Goal: Task Accomplishment & Management: Manage account settings

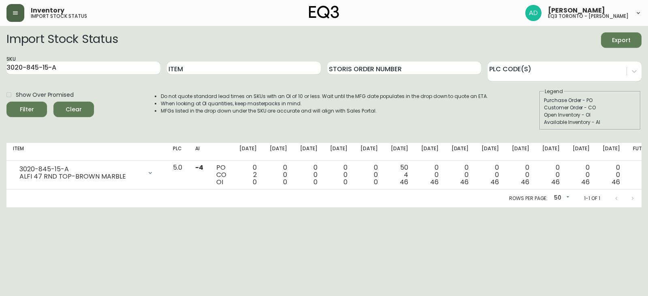
click at [23, 10] on button "button" at bounding box center [15, 13] width 18 height 18
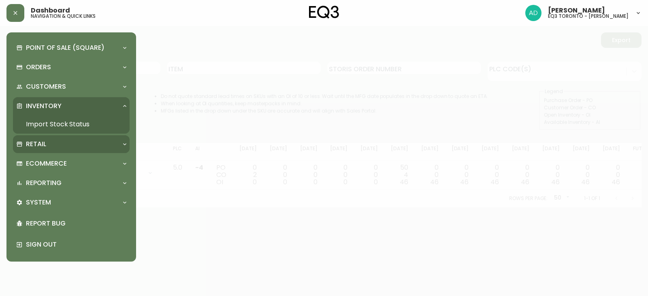
click at [56, 140] on div "Retail" at bounding box center [67, 144] width 102 height 9
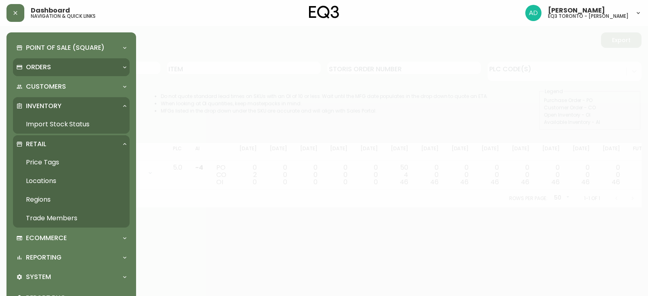
click at [49, 65] on p "Orders" at bounding box center [38, 67] width 25 height 9
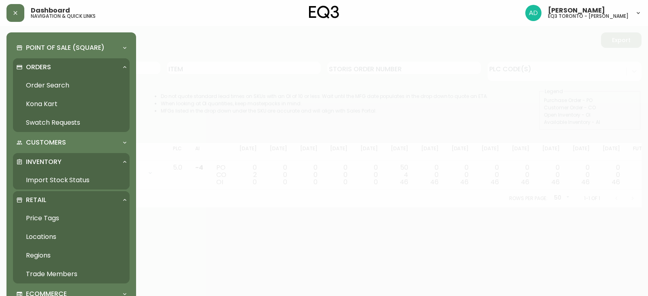
click at [57, 85] on link "Order Search" at bounding box center [71, 85] width 117 height 19
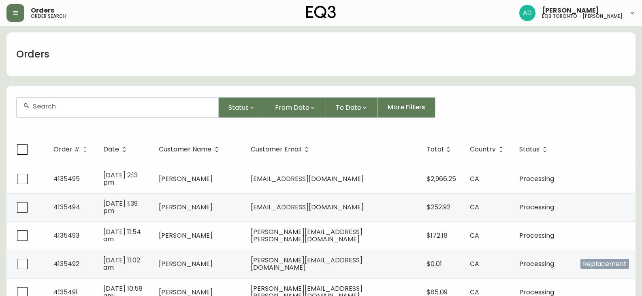
click at [139, 110] on div at bounding box center [118, 108] width 202 height 20
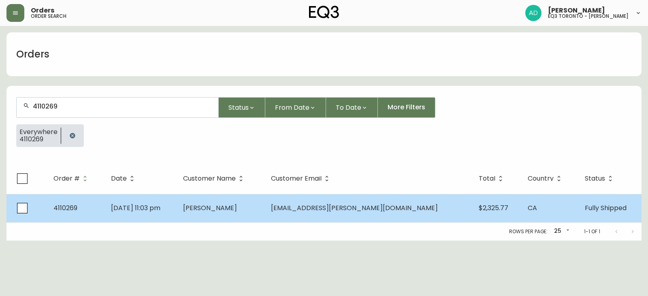
type input "4110269"
click at [130, 208] on span "Sep 04 2023, 11:03 pm" at bounding box center [135, 207] width 49 height 9
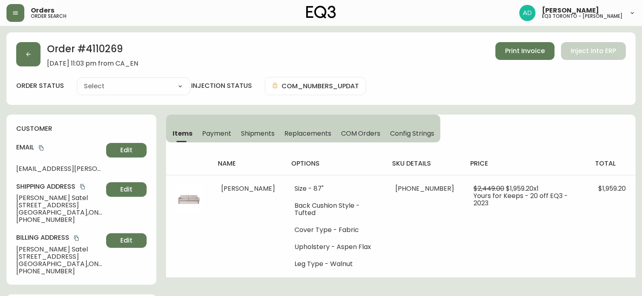
type input "Fully Shipped"
select select "FULLY_SHIPPED"
click at [526, 55] on span "Print Invoice" at bounding box center [525, 51] width 40 height 9
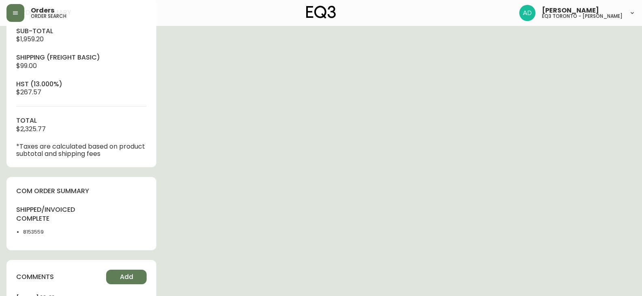
scroll to position [404, 0]
